Goal: Complete application form

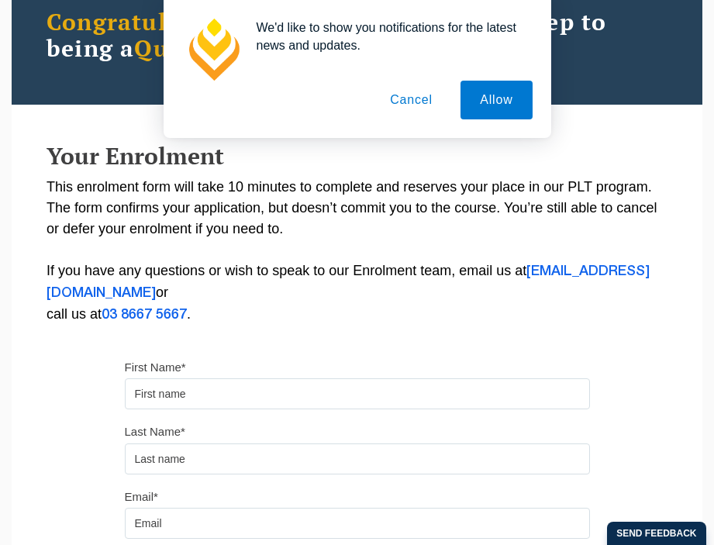
type input "[PERSON_NAME]"
type input "[EMAIL_ADDRESS][DOMAIN_NAME]"
type input "0423143139"
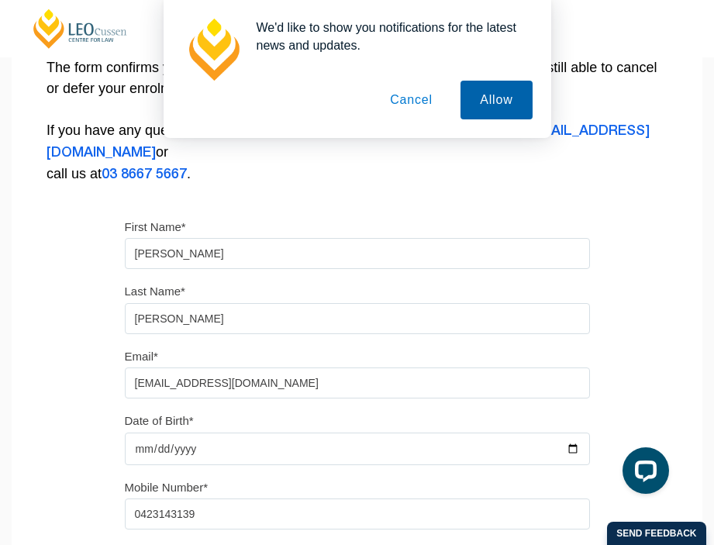
click at [505, 84] on button "Allow" at bounding box center [495, 100] width 71 height 39
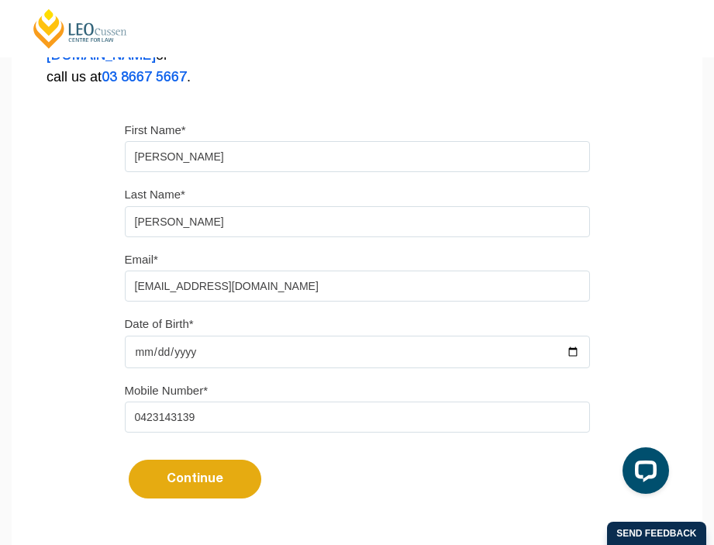
scroll to position [394, 0]
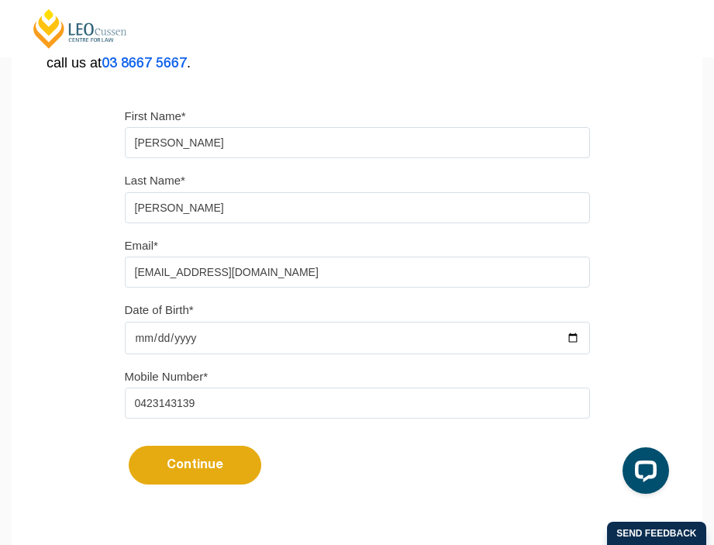
click at [257, 346] on input "Date of Birth*" at bounding box center [357, 338] width 465 height 33
click at [222, 332] on input "Date of Birth*" at bounding box center [357, 338] width 465 height 33
click at [218, 350] on input "Date of Birth*" at bounding box center [357, 338] width 465 height 33
click at [579, 339] on input "Date of Birth*" at bounding box center [357, 338] width 465 height 33
type input "[DATE]"
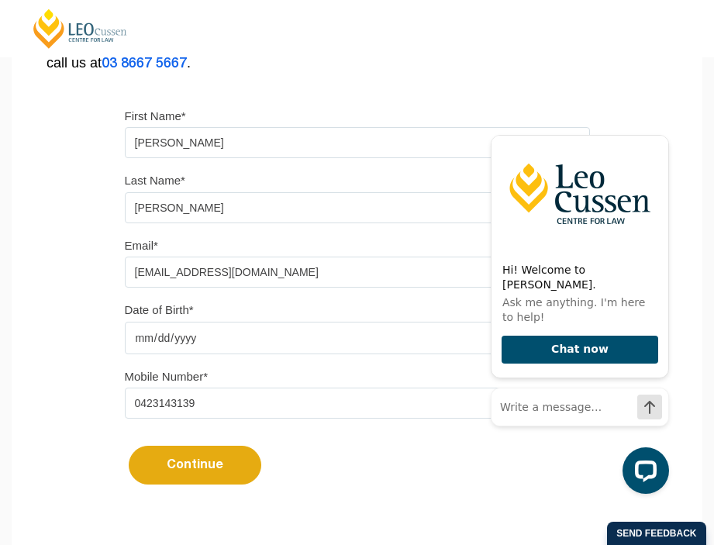
click at [198, 350] on input "[DATE]" at bounding box center [357, 338] width 465 height 33
click at [165, 343] on input "[DATE]" at bounding box center [357, 338] width 465 height 33
click at [160, 344] on input "[DATE]" at bounding box center [357, 338] width 465 height 33
type input "[DATE]"
click at [181, 484] on button "Continue" at bounding box center [195, 465] width 133 height 39
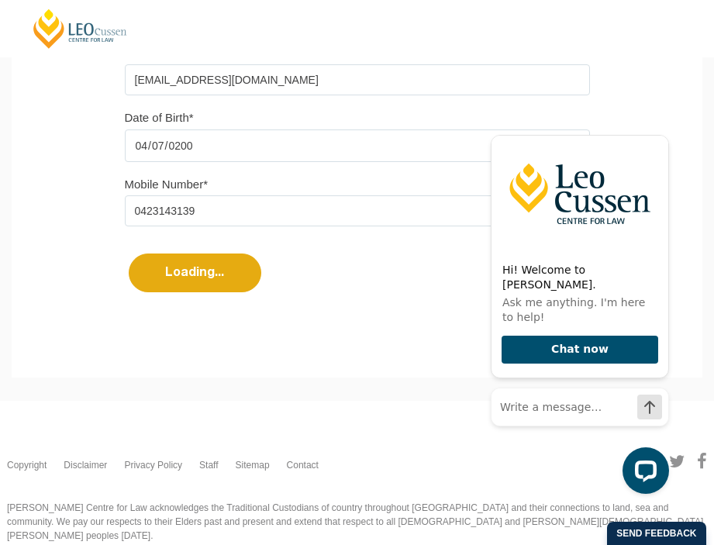
select select
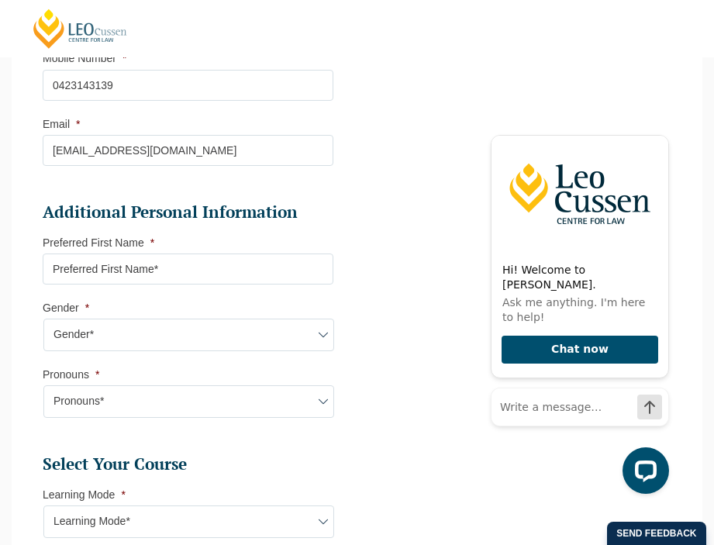
scroll to position [474, 0]
click at [141, 247] on label "Preferred First Name *" at bounding box center [99, 243] width 112 height 12
click at [141, 254] on input "Preferred First Name *" at bounding box center [188, 269] width 291 height 31
type input "[PERSON_NAME]"
select select "VIC"
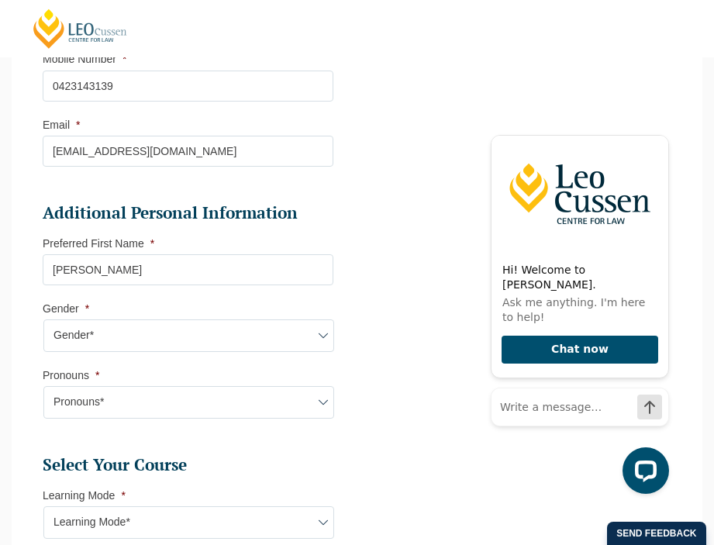
select select
click at [139, 352] on select "Gender* [DEMOGRAPHIC_DATA] [DEMOGRAPHIC_DATA] [DEMOGRAPHIC_DATA] [DEMOGRAPHIC_D…" at bounding box center [188, 335] width 291 height 33
select select "[DEMOGRAPHIC_DATA]"
click at [43, 323] on select "Gender* [DEMOGRAPHIC_DATA] [DEMOGRAPHIC_DATA] [DEMOGRAPHIC_DATA] [DEMOGRAPHIC_D…" at bounding box center [188, 335] width 291 height 33
click at [98, 401] on select "Pronouns* She/Her/Hers He/Him/His They/Them/Theirs Other Prefer not to disclose" at bounding box center [188, 402] width 291 height 33
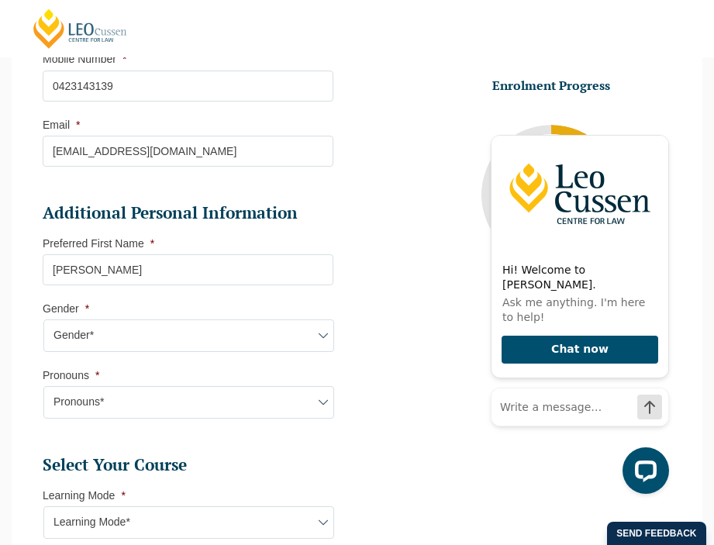
select select "She/Her/Hers"
click at [43, 390] on select "Pronouns* She/Her/Hers He/Him/His They/Them/Theirs Other Prefer not to disclose" at bounding box center [188, 402] width 291 height 33
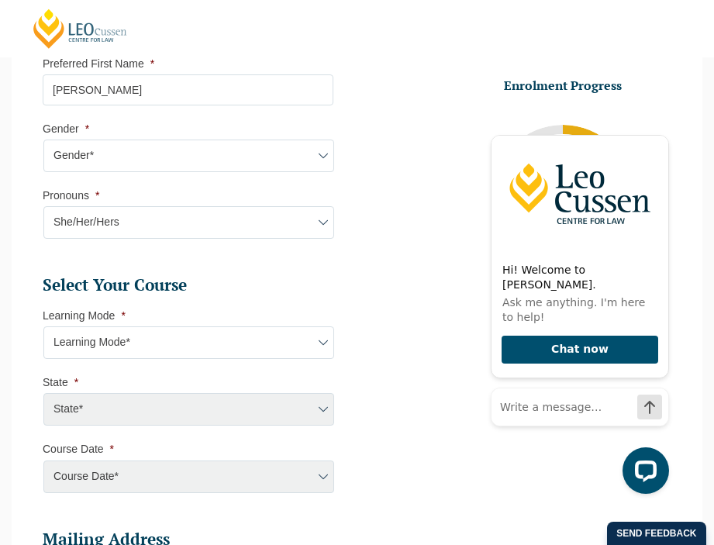
scroll to position [653, 0]
click at [95, 337] on select "Learning Mode* Online Full Time Learning Online Part Time Learning Blended Full…" at bounding box center [188, 343] width 291 height 33
select select "Blended Full Time Learning"
click at [43, 331] on select "Learning Mode* Online Full Time Learning Online Part Time Learning Blended Full…" at bounding box center [188, 343] width 291 height 33
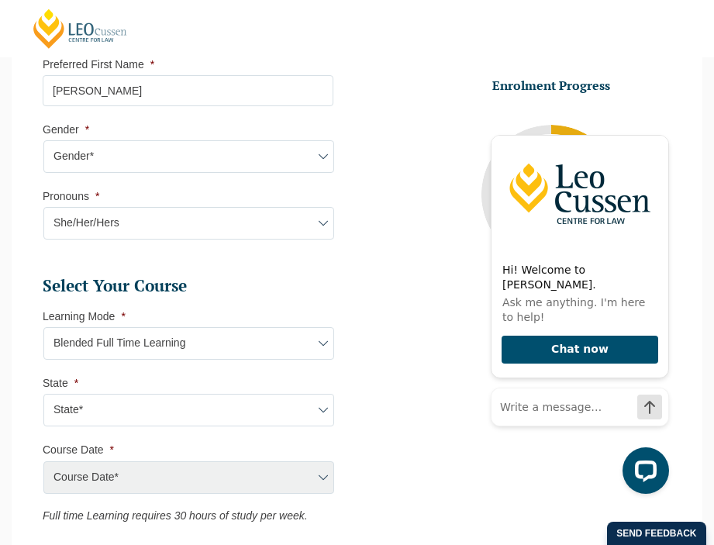
click at [105, 415] on select "State* ACT/[GEOGRAPHIC_DATA] [GEOGRAPHIC_DATA] SA [GEOGRAPHIC_DATA] [GEOGRAPHIC…" at bounding box center [188, 410] width 291 height 33
select select "VIC"
click at [43, 398] on select "State* ACT/[GEOGRAPHIC_DATA] [GEOGRAPHIC_DATA] SA [GEOGRAPHIC_DATA] [GEOGRAPHIC…" at bounding box center [188, 410] width 291 height 33
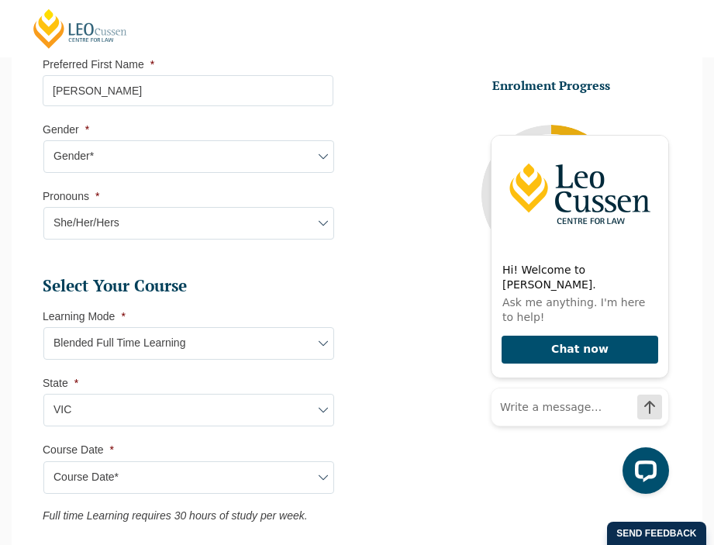
click at [105, 487] on select "Course Date* [DATE] ([DATE] to [DATE]) [DATE] ([DATE] to [DATE]) [DATE] ([DATE]…" at bounding box center [188, 477] width 291 height 33
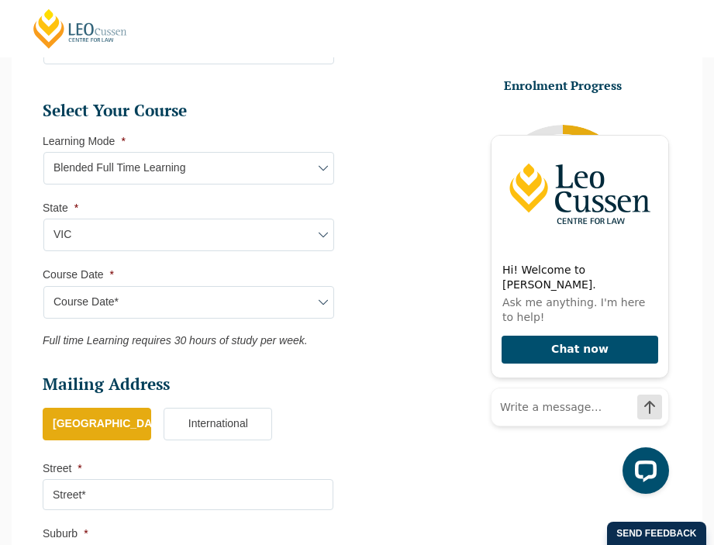
scroll to position [839, 0]
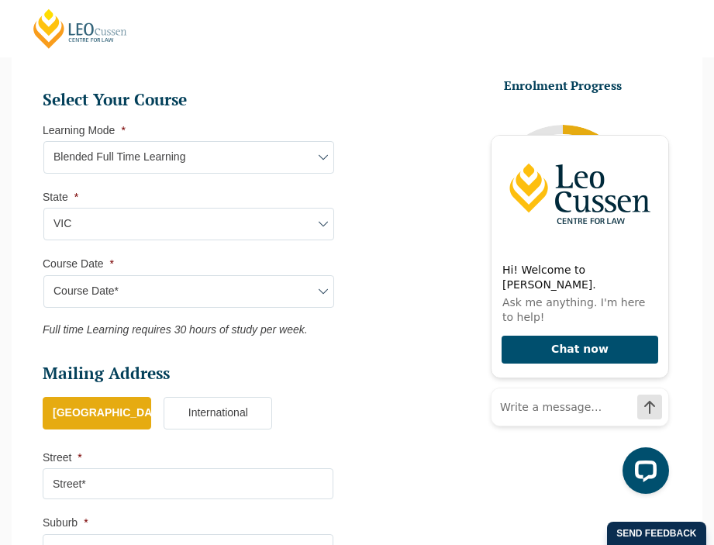
click at [294, 296] on select "Course Date* [DATE] ([DATE] to [DATE]) [DATE] ([DATE] to [DATE]) [DATE] ([DATE]…" at bounding box center [188, 291] width 291 height 33
select select "[DATE] ([DATE] to [DATE])"
click at [43, 279] on select "Course Date* [DATE] ([DATE] to [DATE]) [DATE] ([DATE] to [DATE]) [DATE] ([DATE]…" at bounding box center [188, 291] width 291 height 33
type input "Intake [DATE] FT"
type input "Practical Legal Training ([GEOGRAPHIC_DATA])"
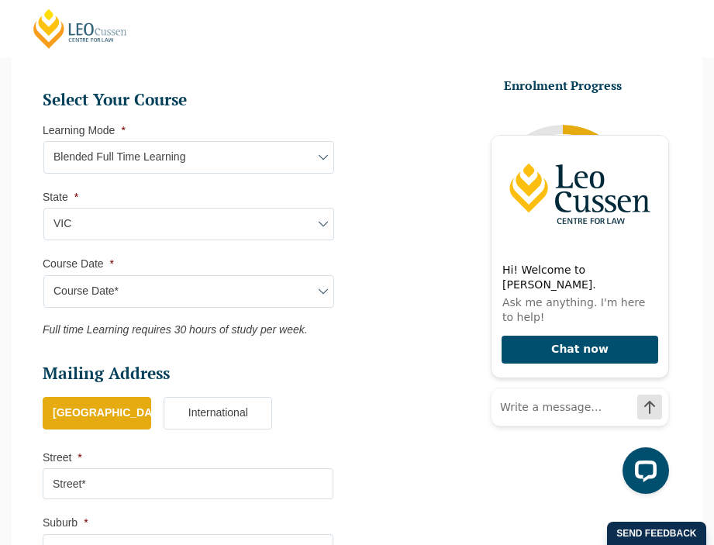
select select "VIC PLT (AUG) 2026 Full Time Blended"
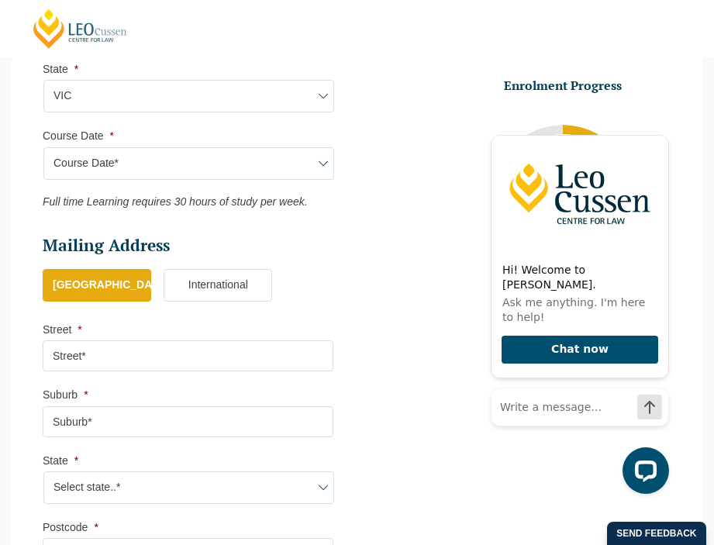
scroll to position [967, 0]
click at [133, 361] on input "Street *" at bounding box center [188, 354] width 291 height 31
type input "[STREET_ADDRESS]"
type input "Moorabbin"
select select "VIC"
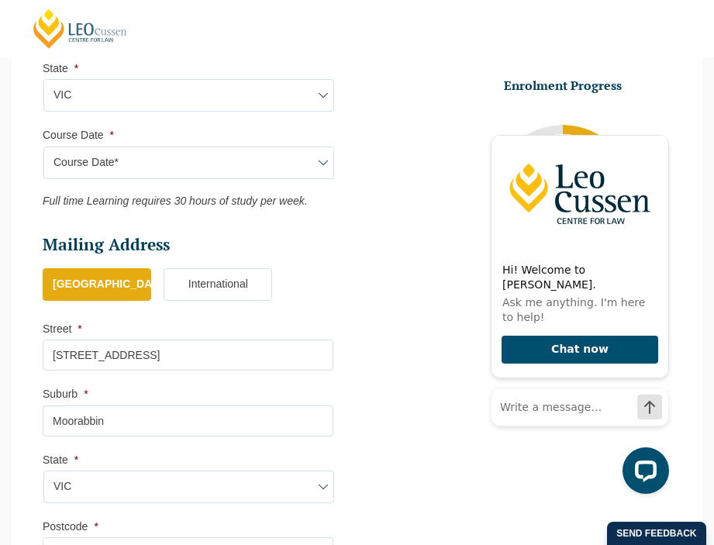
type input "3189"
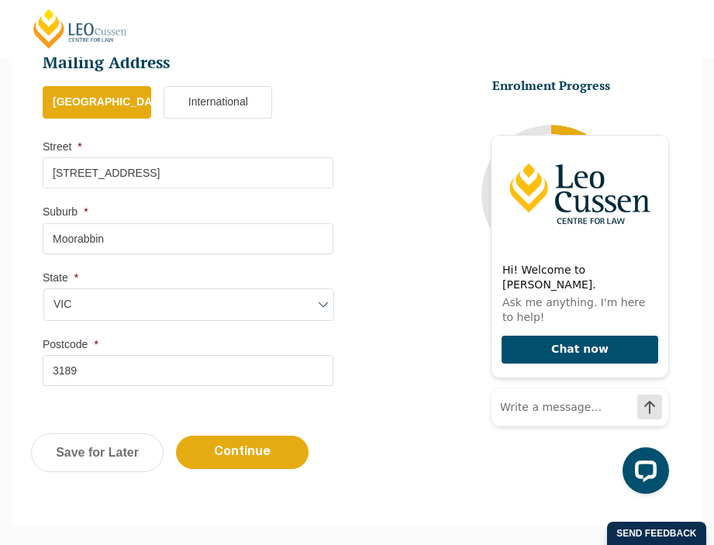
scroll to position [1150, 0]
click at [163, 385] on input "3189" at bounding box center [188, 369] width 291 height 31
click at [338, 449] on div "Previous Continue Save for Later" at bounding box center [357, 459] width 691 height 85
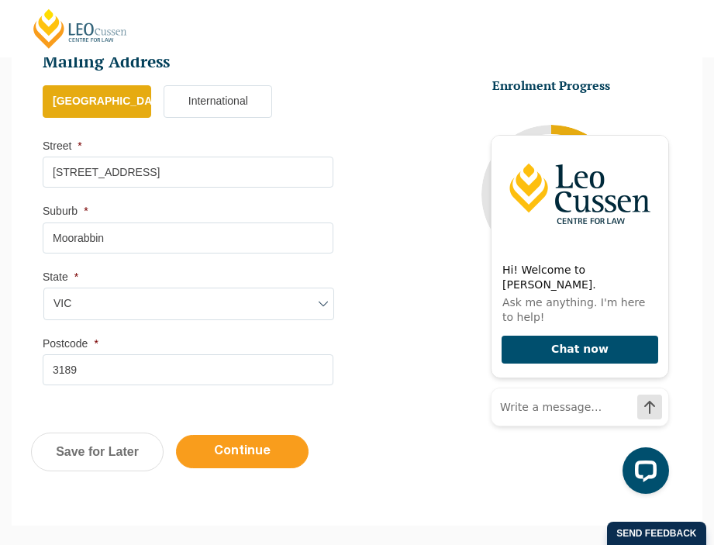
click at [236, 462] on input "Continue" at bounding box center [242, 451] width 133 height 33
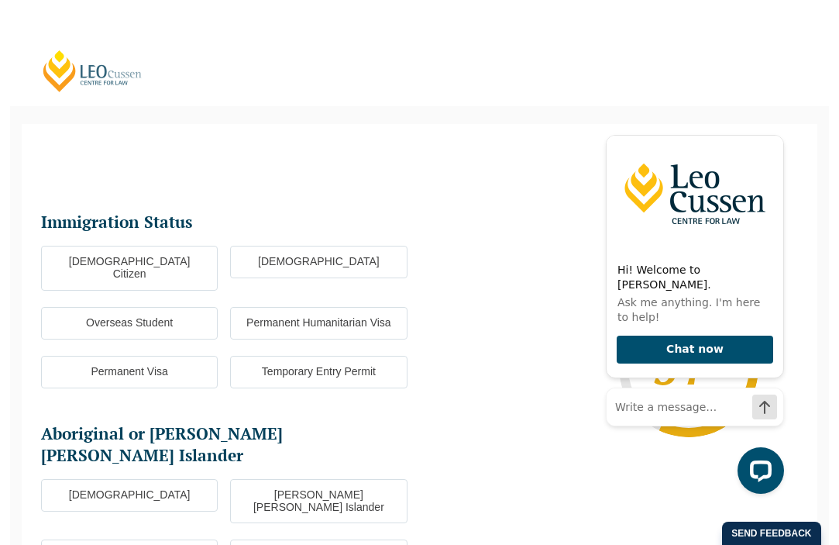
scroll to position [85, 0]
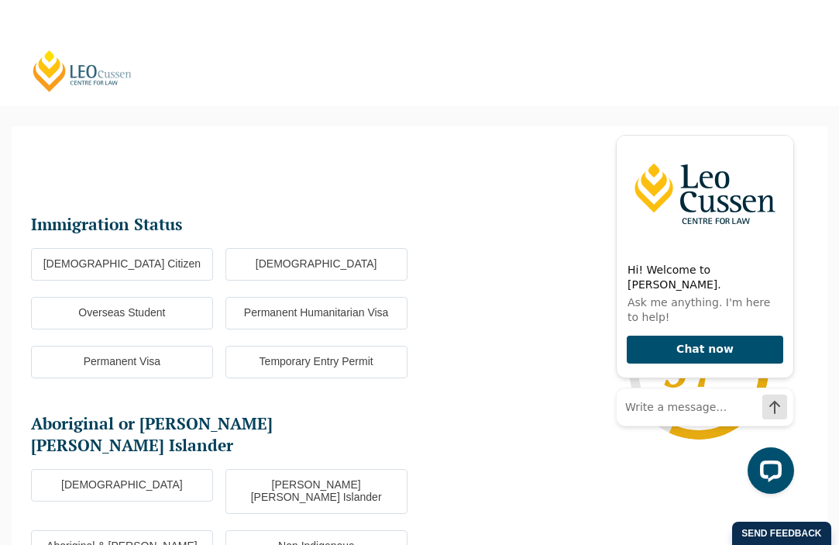
click at [167, 270] on label "[DEMOGRAPHIC_DATA] Citizen" at bounding box center [122, 264] width 182 height 33
click at [0, 0] on input "[DEMOGRAPHIC_DATA] Citizen" at bounding box center [0, 0] width 0 height 0
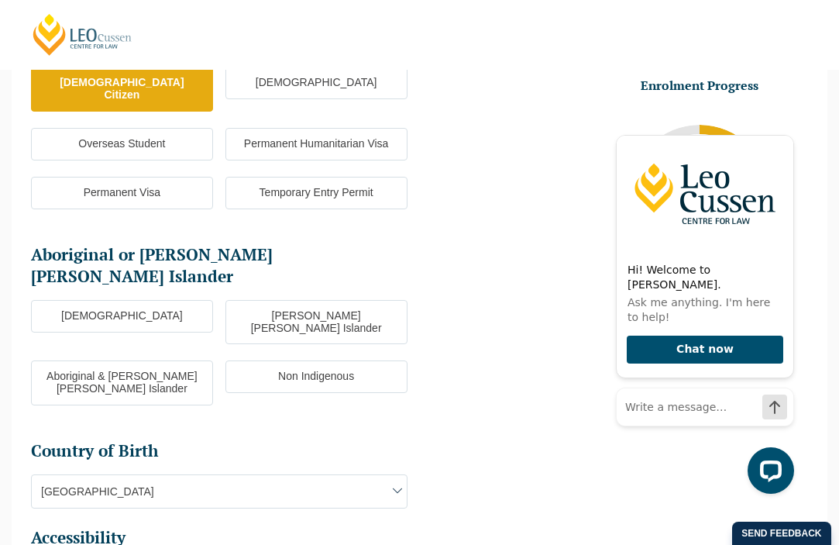
scroll to position [267, 0]
click at [303, 360] on label "Non Indigenous" at bounding box center [317, 376] width 182 height 33
click at [0, 0] on input "Non Indigenous" at bounding box center [0, 0] width 0 height 0
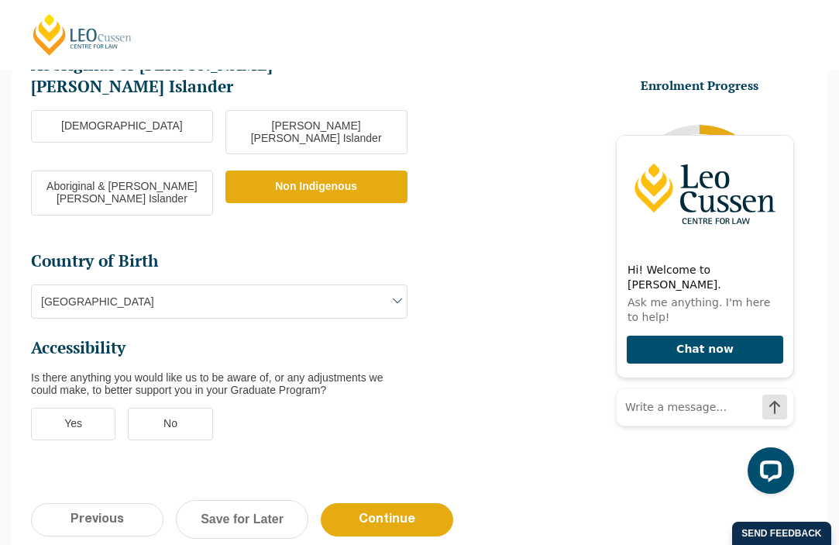
scroll to position [460, 0]
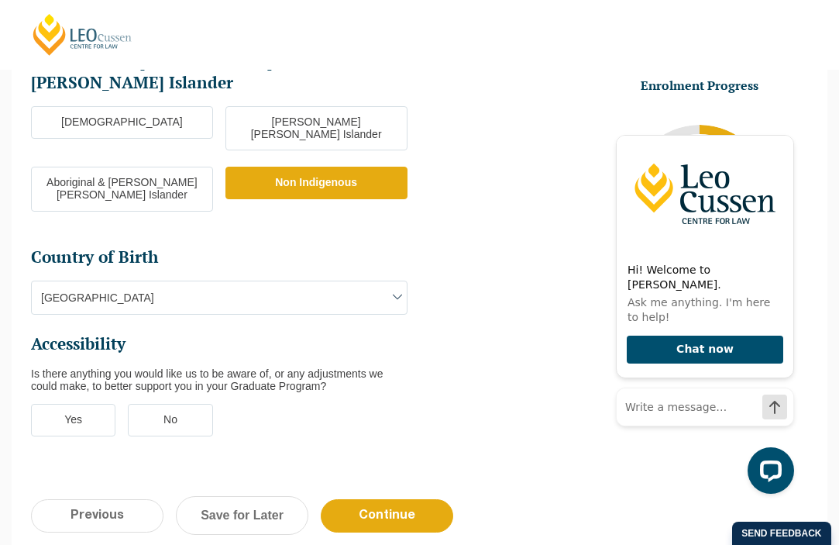
click at [153, 404] on label "No" at bounding box center [170, 420] width 84 height 33
click at [0, 0] on input "No" at bounding box center [0, 0] width 0 height 0
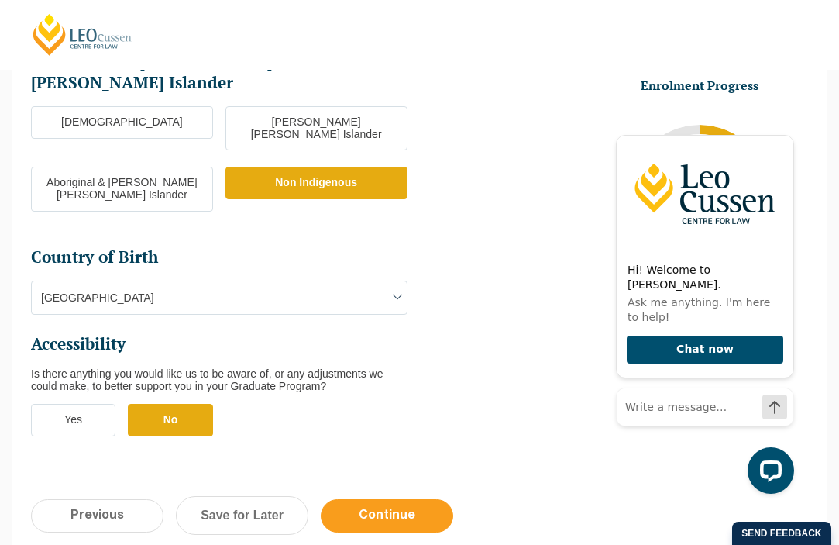
click at [392, 499] on input "Continue" at bounding box center [387, 515] width 133 height 33
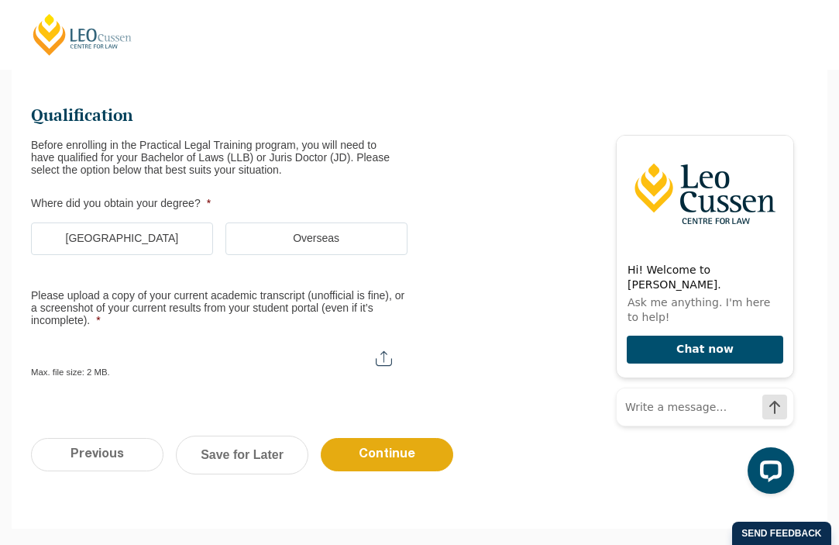
scroll to position [134, 0]
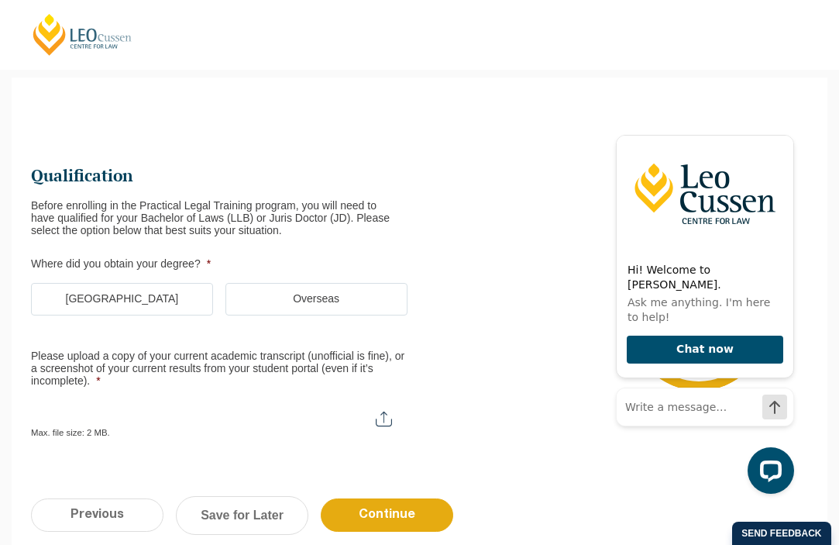
click at [166, 309] on label "[GEOGRAPHIC_DATA]" at bounding box center [122, 299] width 182 height 33
click at [0, 0] on input "[GEOGRAPHIC_DATA]" at bounding box center [0, 0] width 0 height 0
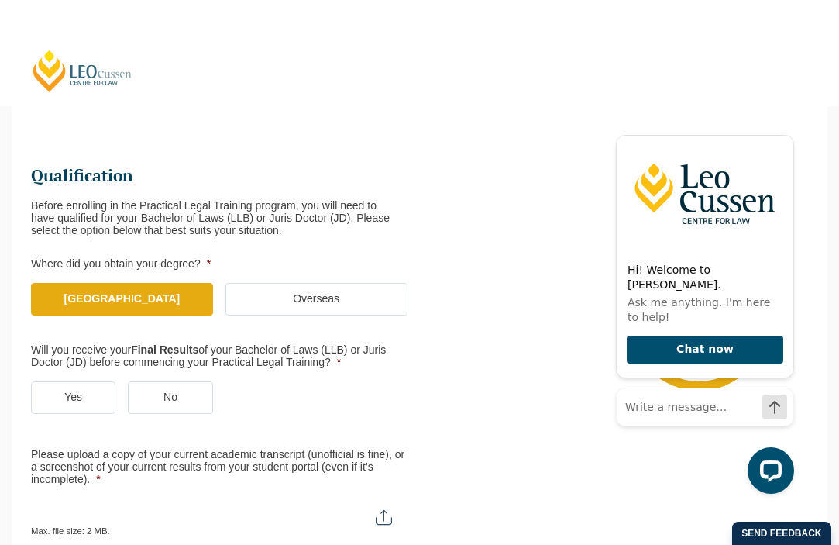
click at [58, 78] on link "[PERSON_NAME] Centre for Law" at bounding box center [82, 71] width 103 height 44
